Goal: Check status: Check status

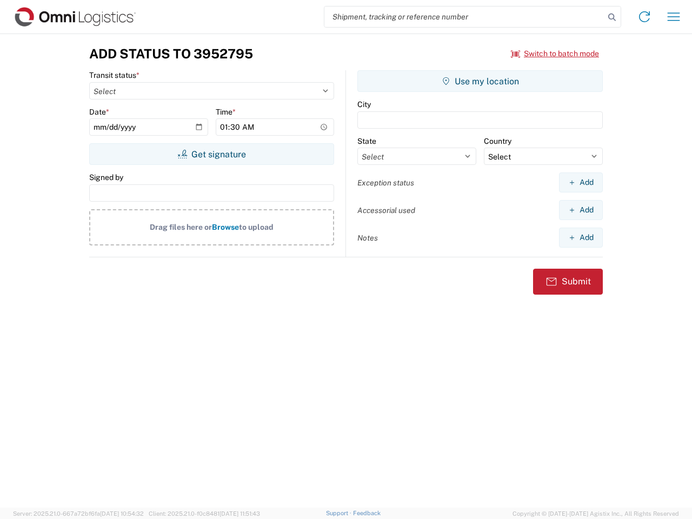
click at [464, 17] on input "search" at bounding box center [464, 16] width 280 height 21
click at [612, 17] on icon at bounding box center [611, 17] width 15 height 15
click at [644, 17] on icon at bounding box center [644, 16] width 17 height 17
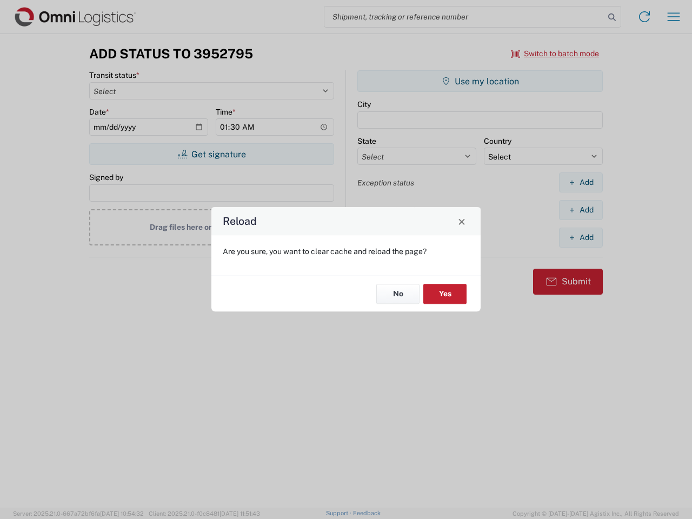
click at [673, 17] on div "Reload Are you sure, you want to clear cache and reload the page? No Yes" at bounding box center [346, 259] width 692 height 519
click at [555, 54] on div "Reload Are you sure, you want to clear cache and reload the page? No Yes" at bounding box center [346, 259] width 692 height 519
click at [211, 154] on div "Reload Are you sure, you want to clear cache and reload the page? No Yes" at bounding box center [346, 259] width 692 height 519
click at [480, 81] on div "Reload Are you sure, you want to clear cache and reload the page? No Yes" at bounding box center [346, 259] width 692 height 519
click at [580, 182] on div "Reload Are you sure, you want to clear cache and reload the page? No Yes" at bounding box center [346, 259] width 692 height 519
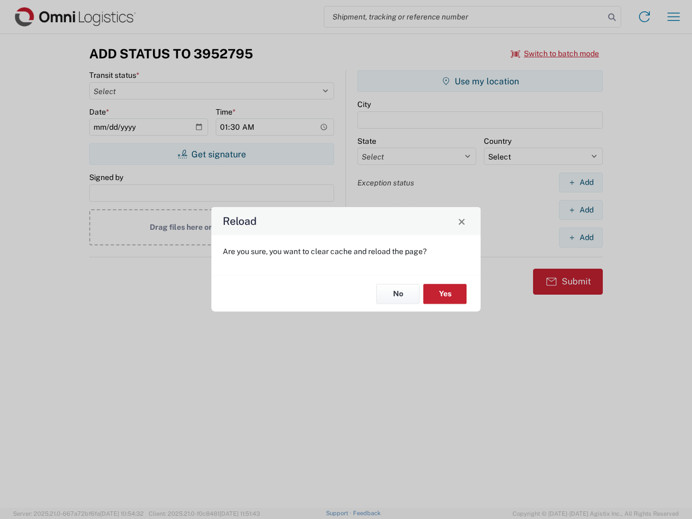
click at [580, 210] on div "Reload Are you sure, you want to clear cache and reload the page? No Yes" at bounding box center [346, 259] width 692 height 519
click at [580, 237] on div "Reload Are you sure, you want to clear cache and reload the page? No Yes" at bounding box center [346, 259] width 692 height 519
